Goal: Task Accomplishment & Management: Manage account settings

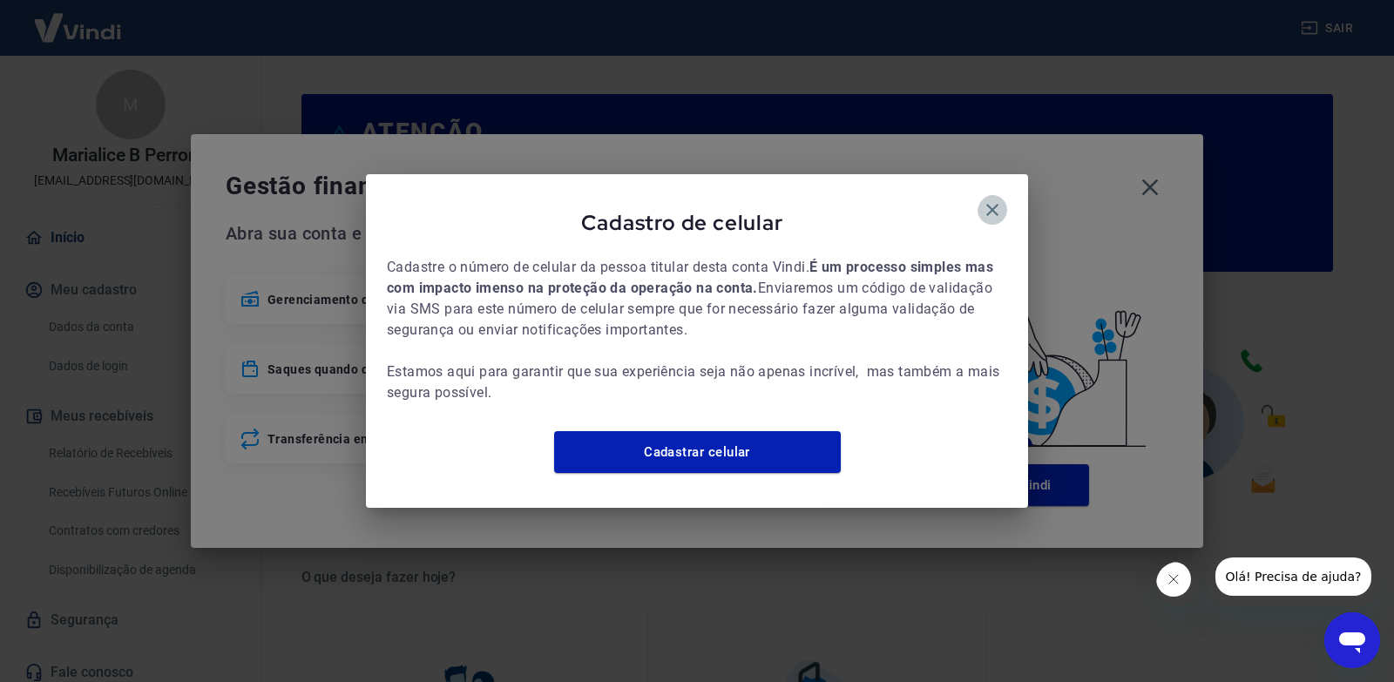
click at [982, 206] on icon "button" at bounding box center [992, 210] width 21 height 21
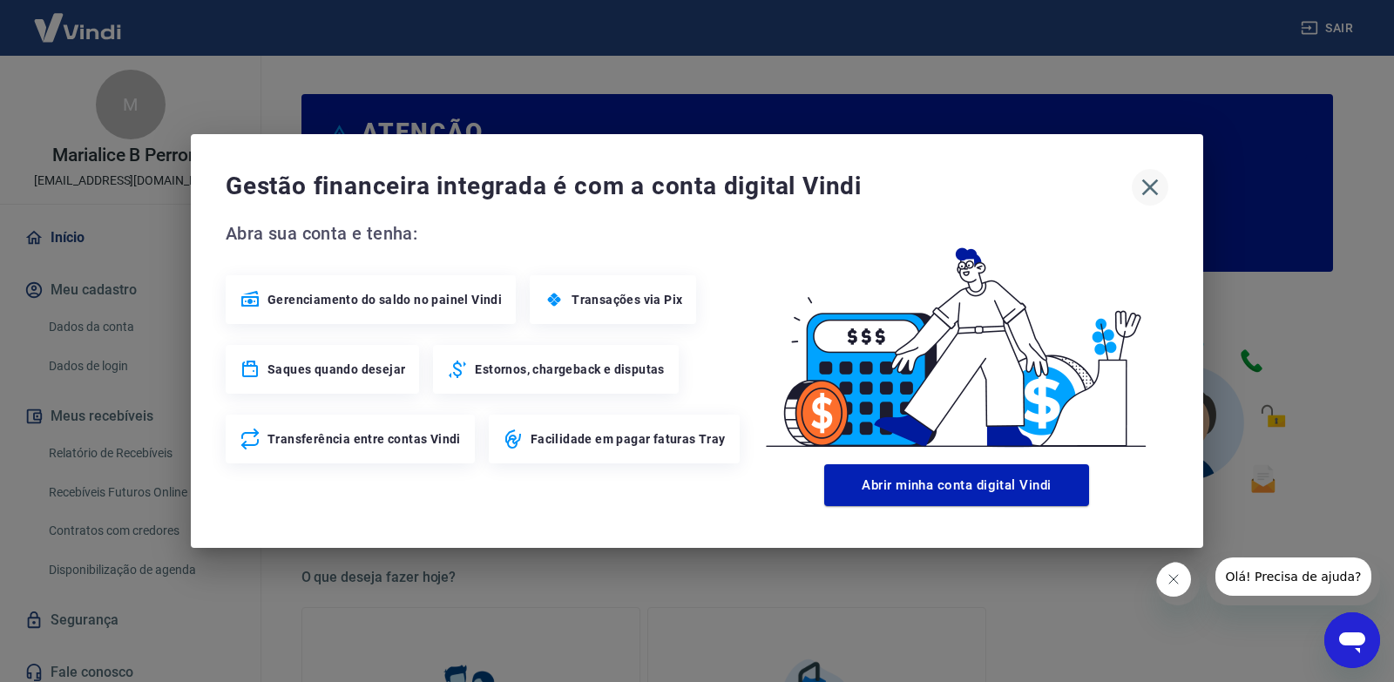
click at [1153, 193] on icon "button" at bounding box center [1150, 187] width 28 height 28
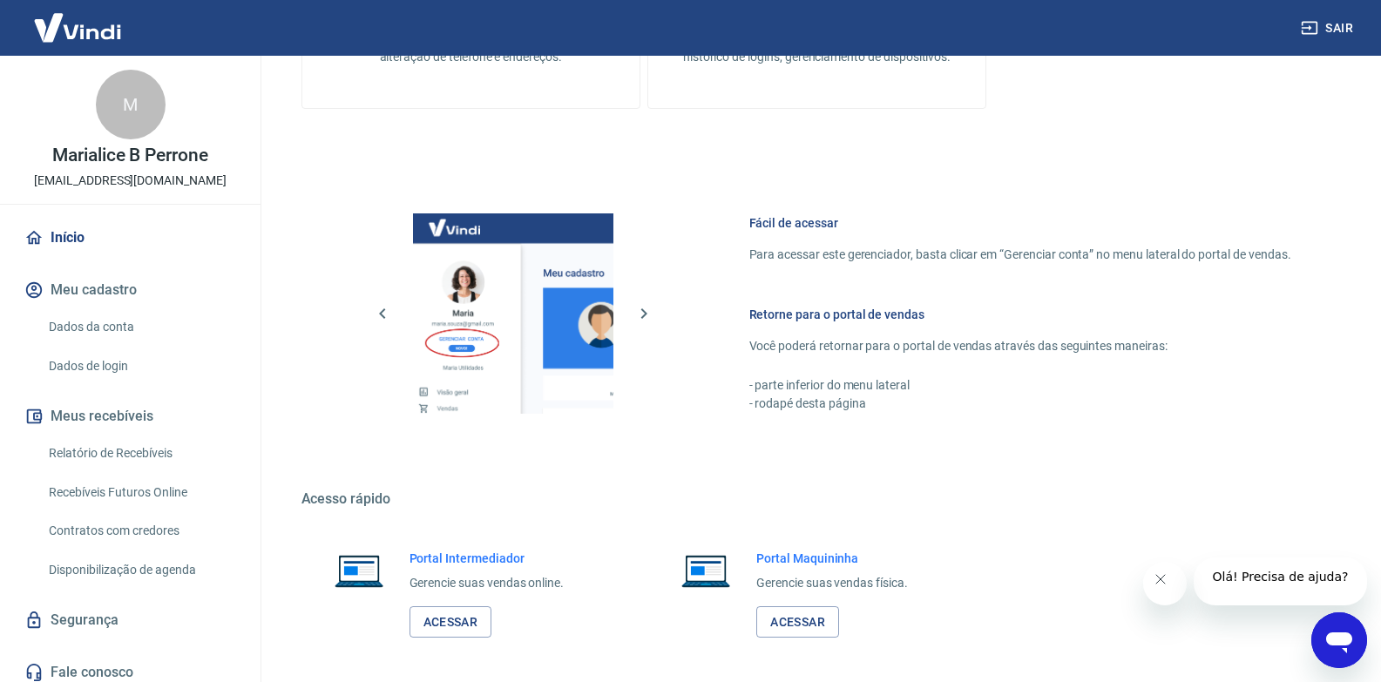
scroll to position [862, 0]
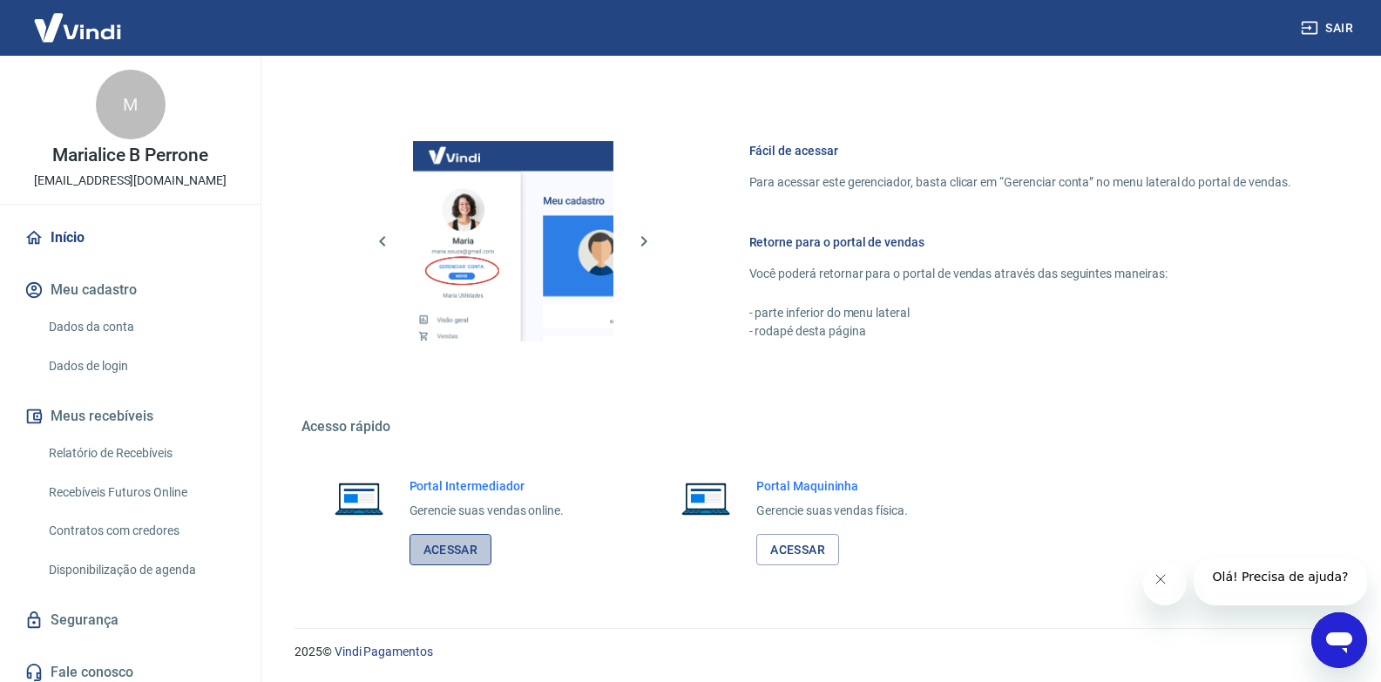
click at [443, 547] on link "Acessar" at bounding box center [450, 550] width 83 height 32
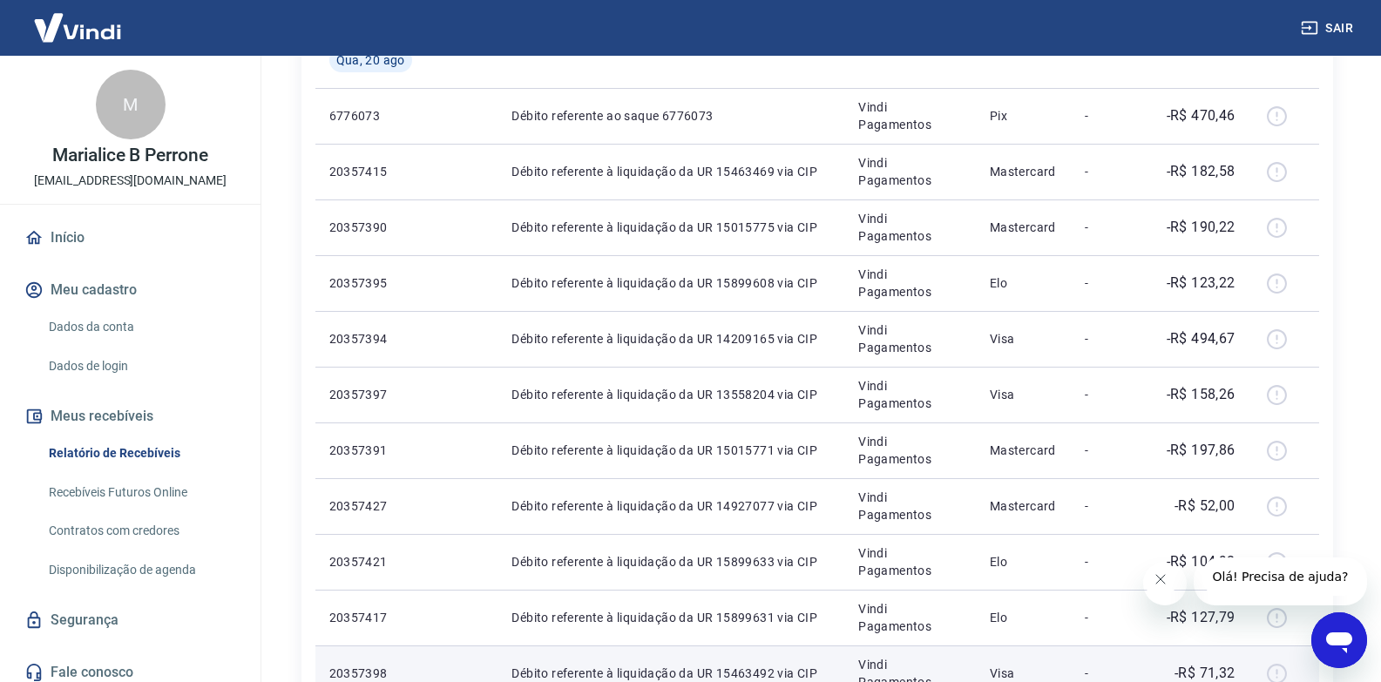
scroll to position [784, 0]
